Goal: Transaction & Acquisition: Book appointment/travel/reservation

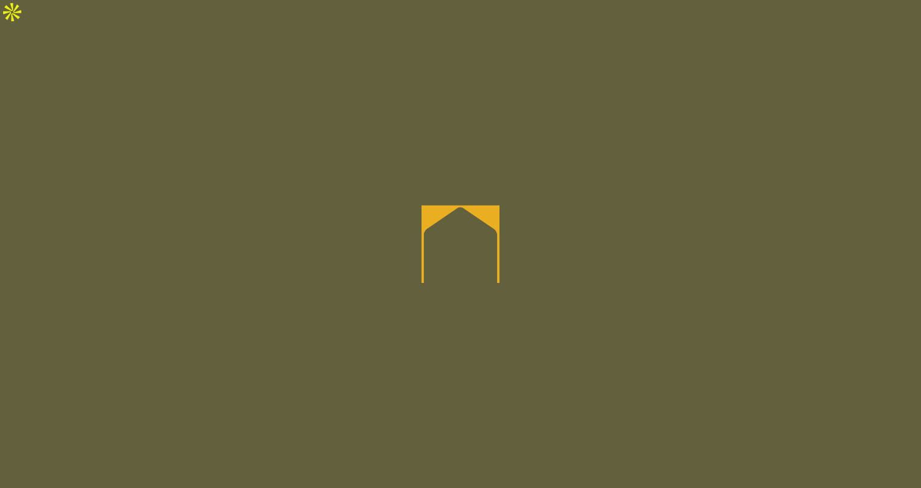
click at [454, 236] on icon at bounding box center [460, 244] width 78 height 78
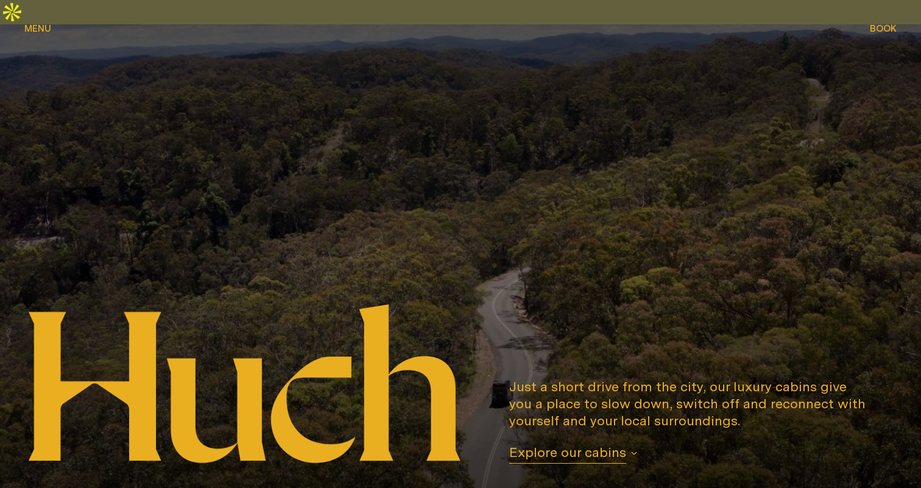
click at [35, 23] on span "Menu" at bounding box center [37, 19] width 27 height 9
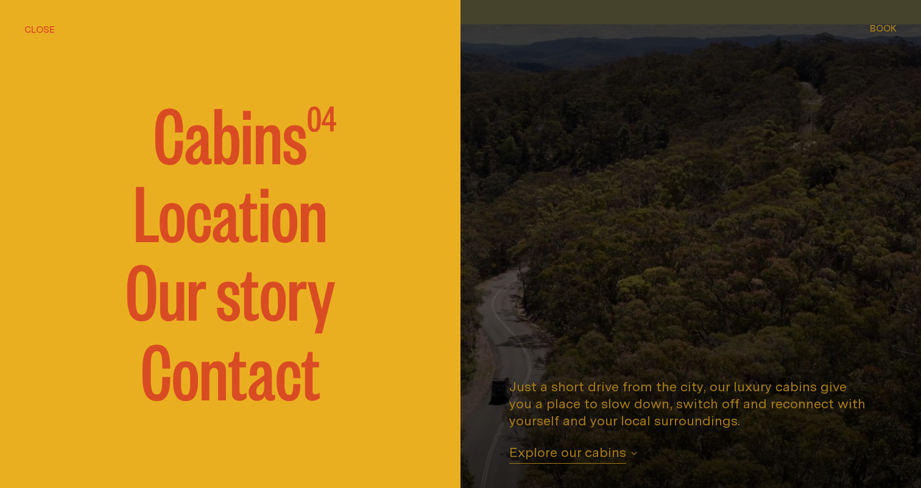
click at [237, 122] on span "Cabins" at bounding box center [229, 132] width 153 height 73
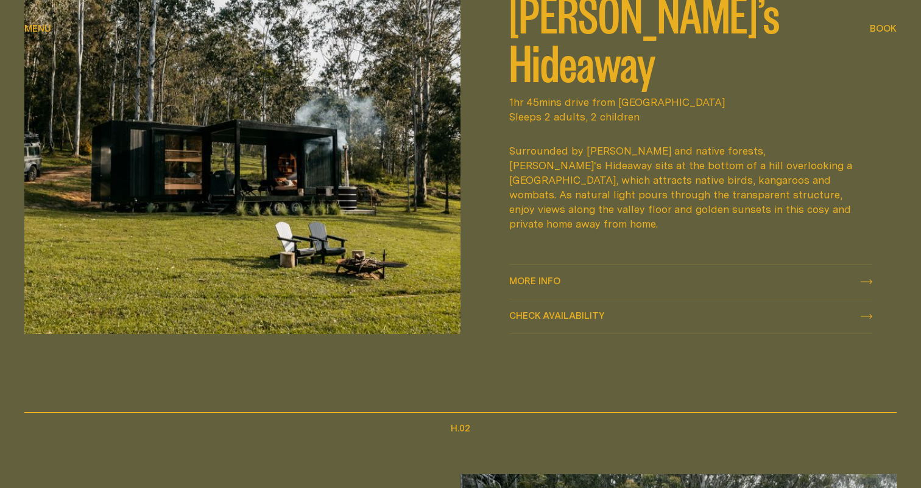
scroll to position [646, 0]
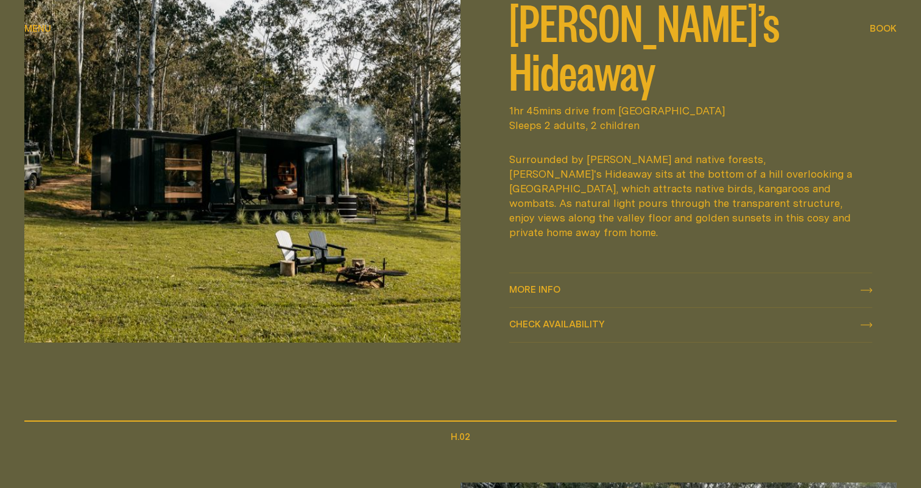
click at [563, 273] on link "More info More info" at bounding box center [690, 290] width 363 height 34
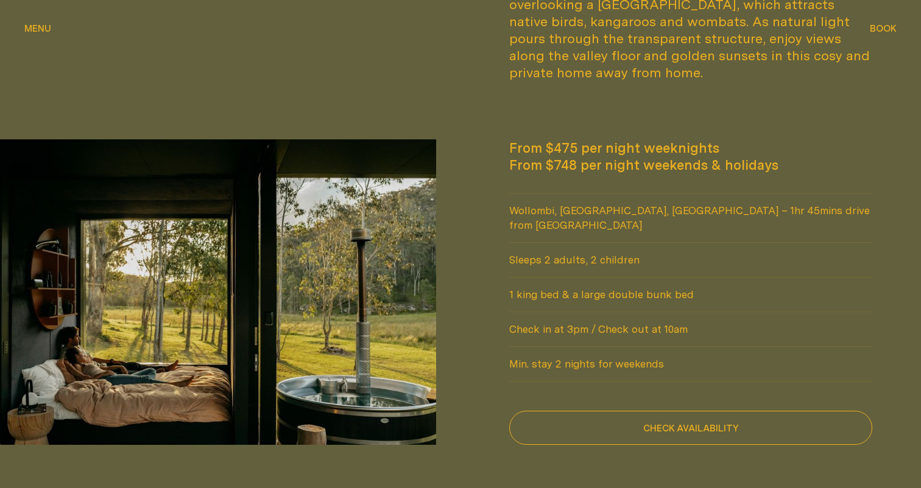
scroll to position [949, 0]
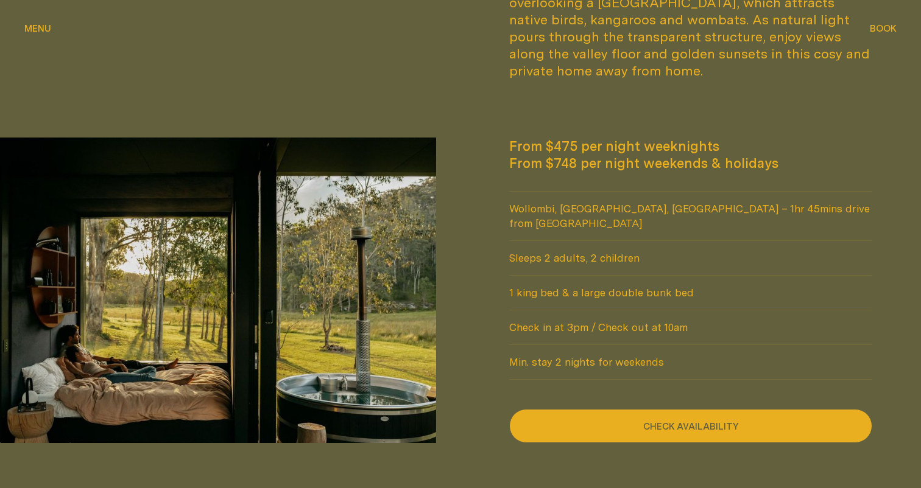
click at [541, 409] on button "Check availability" at bounding box center [690, 426] width 363 height 34
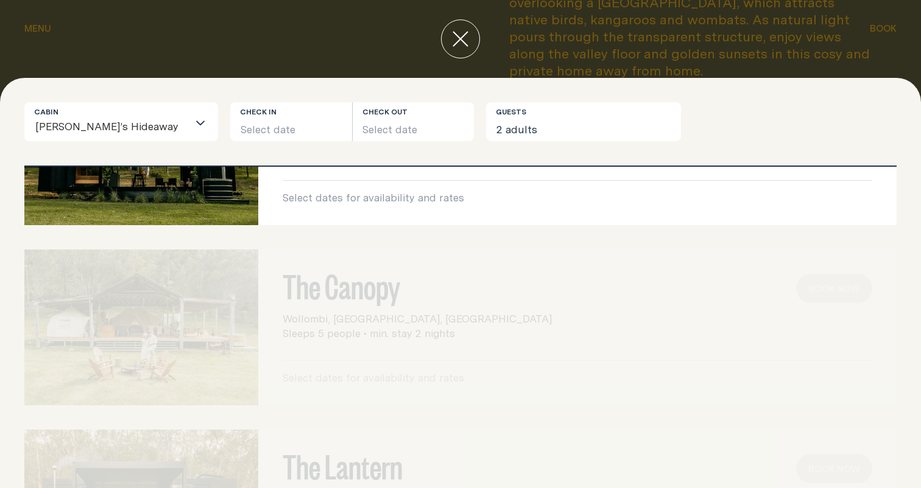
scroll to position [0, 0]
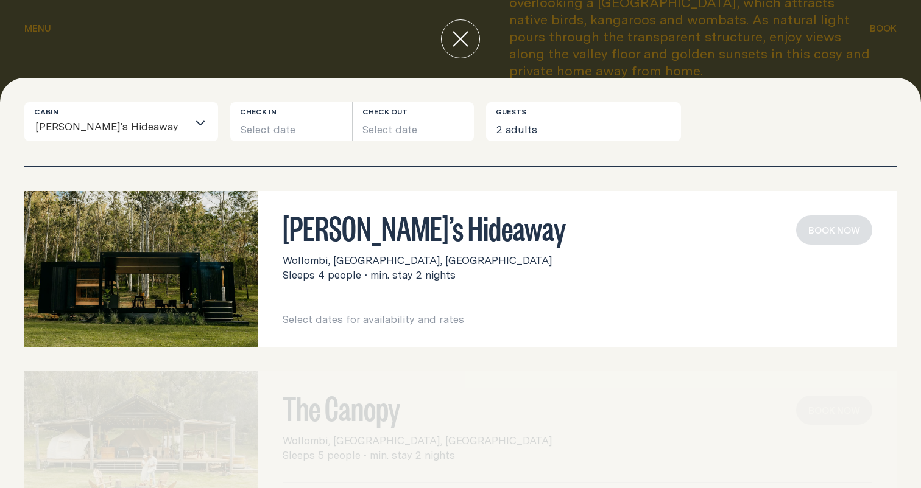
click at [398, 320] on p "Select dates for availability and rates" at bounding box center [577, 319] width 589 height 15
click at [239, 122] on button "Select date" at bounding box center [291, 121] width 122 height 39
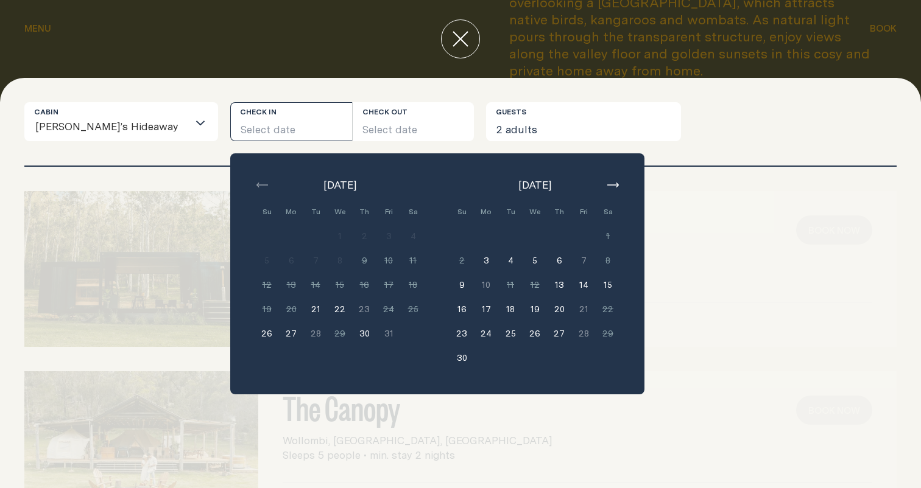
click at [605, 180] on button "button" at bounding box center [612, 185] width 15 height 15
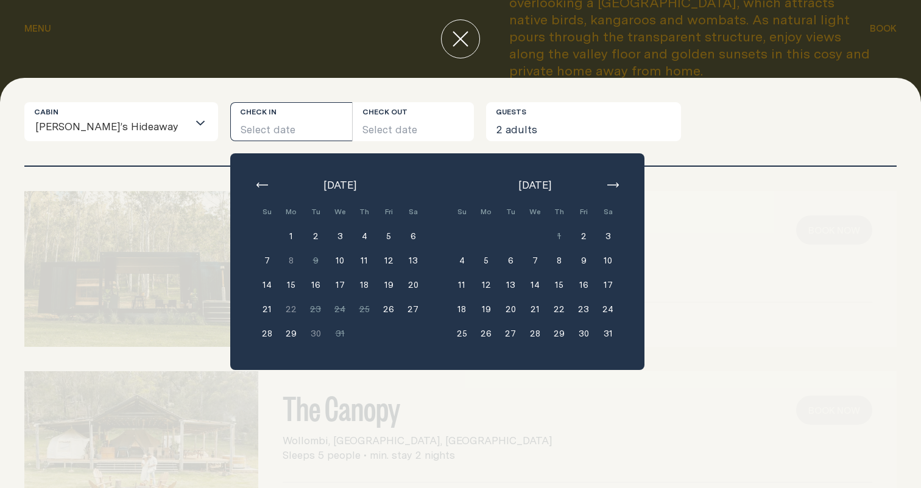
click at [605, 180] on button "button" at bounding box center [612, 185] width 15 height 15
click at [571, 232] on button "3" at bounding box center [583, 236] width 24 height 24
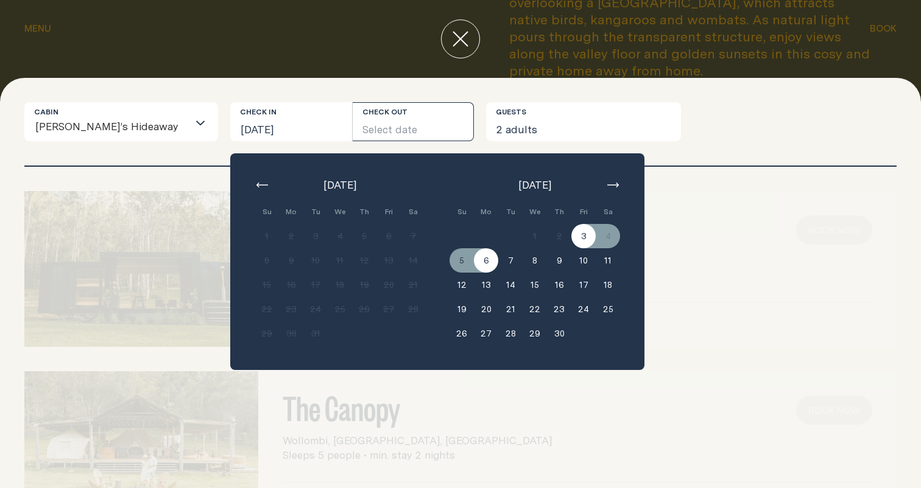
click at [474, 262] on button "6" at bounding box center [486, 260] width 24 height 24
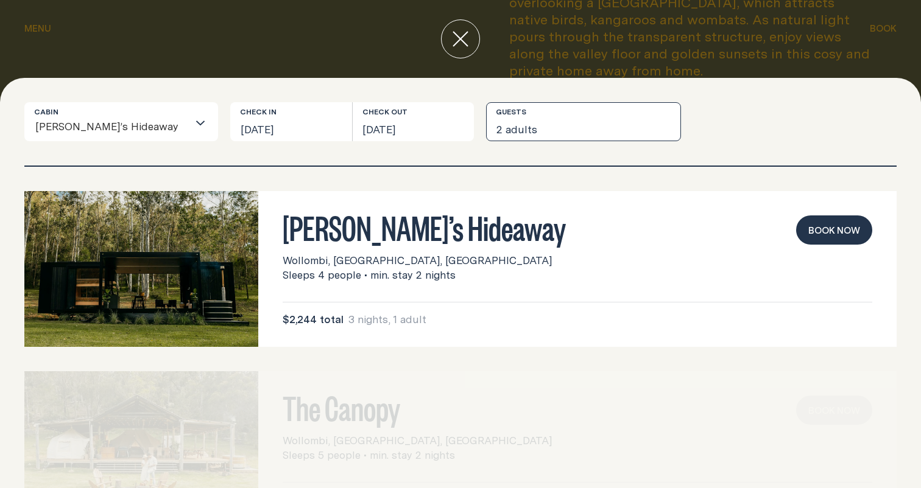
click at [486, 128] on button "2 adults" at bounding box center [583, 121] width 195 height 39
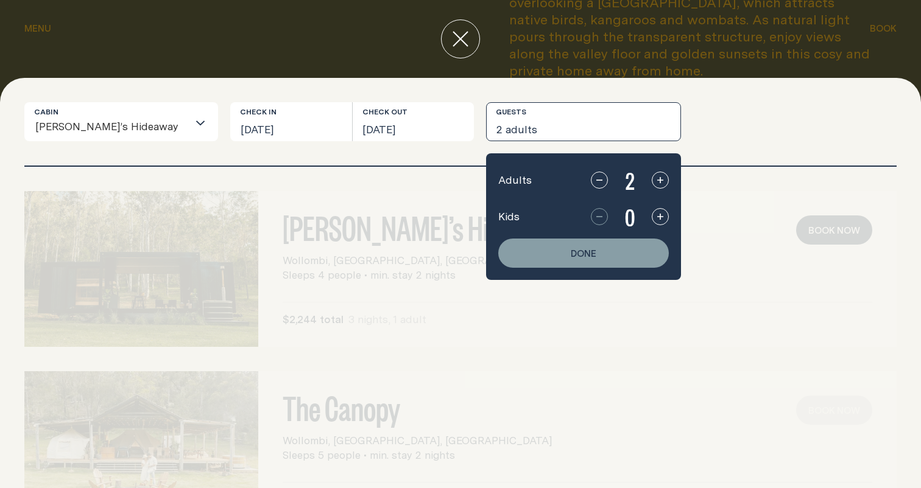
click at [655, 217] on icon "button" at bounding box center [660, 217] width 10 height 10
click at [583, 252] on button "Done" at bounding box center [583, 253] width 171 height 29
